Goal: Information Seeking & Learning: Learn about a topic

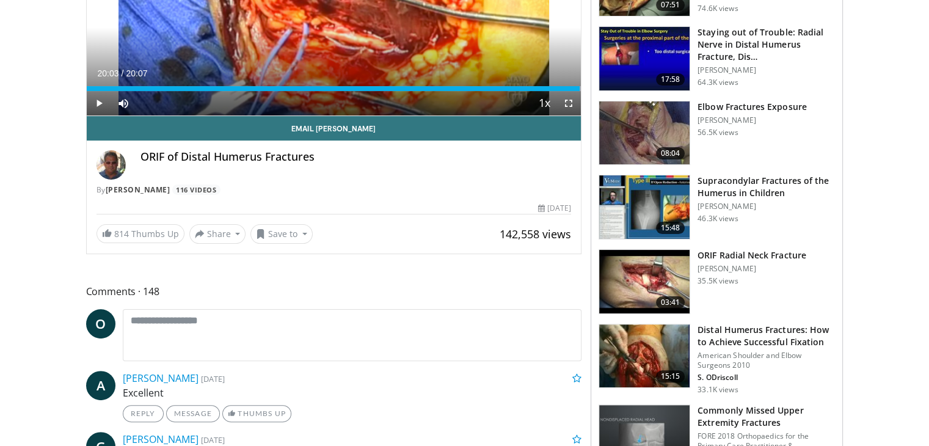
scroll to position [98, 0]
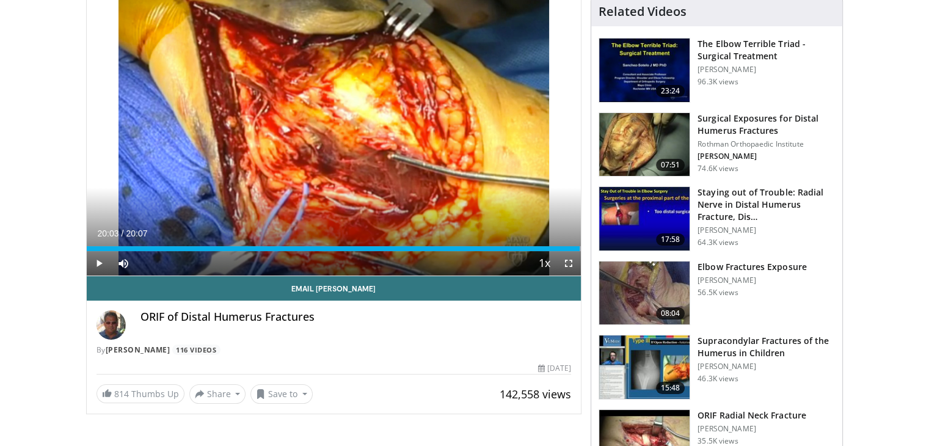
click at [652, 64] on img at bounding box center [644, 70] width 90 height 64
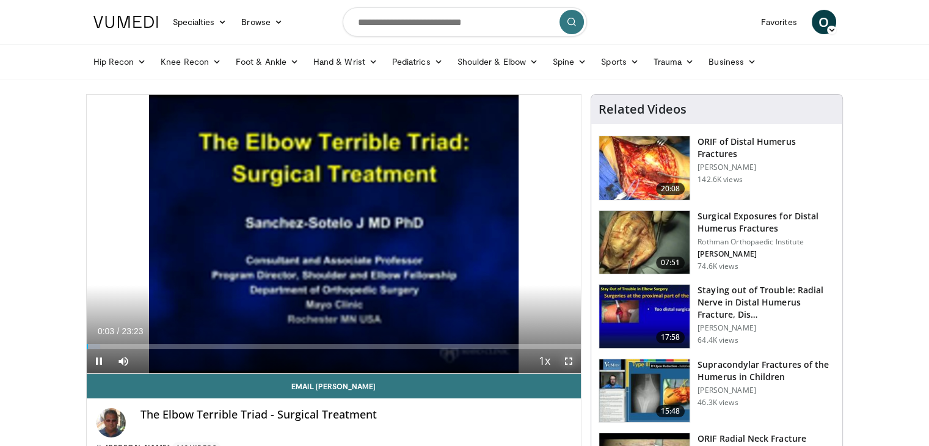
click at [563, 360] on span "Video Player" at bounding box center [568, 361] width 24 height 24
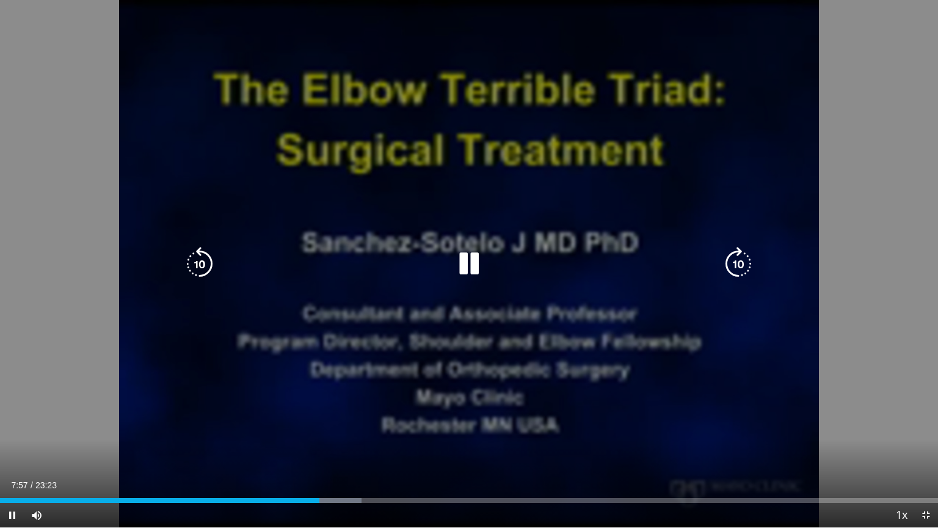
click at [198, 256] on icon "Video Player" at bounding box center [200, 264] width 34 height 34
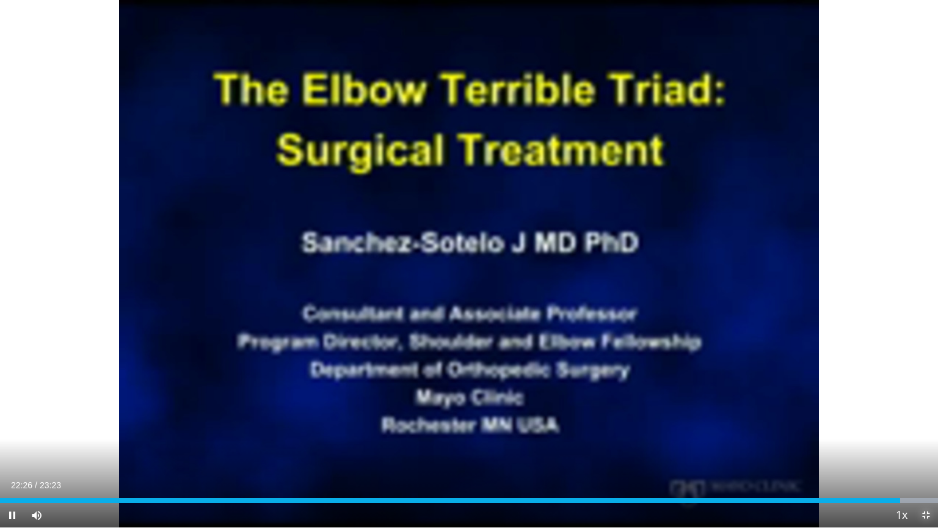
click at [928, 445] on span "Video Player" at bounding box center [926, 515] width 24 height 24
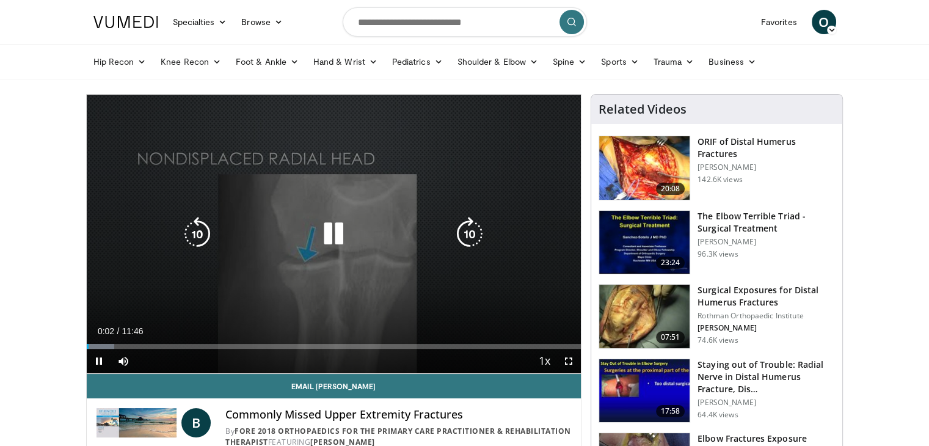
click at [331, 230] on icon "Video Player" at bounding box center [333, 234] width 34 height 34
